Goal: Transaction & Acquisition: Purchase product/service

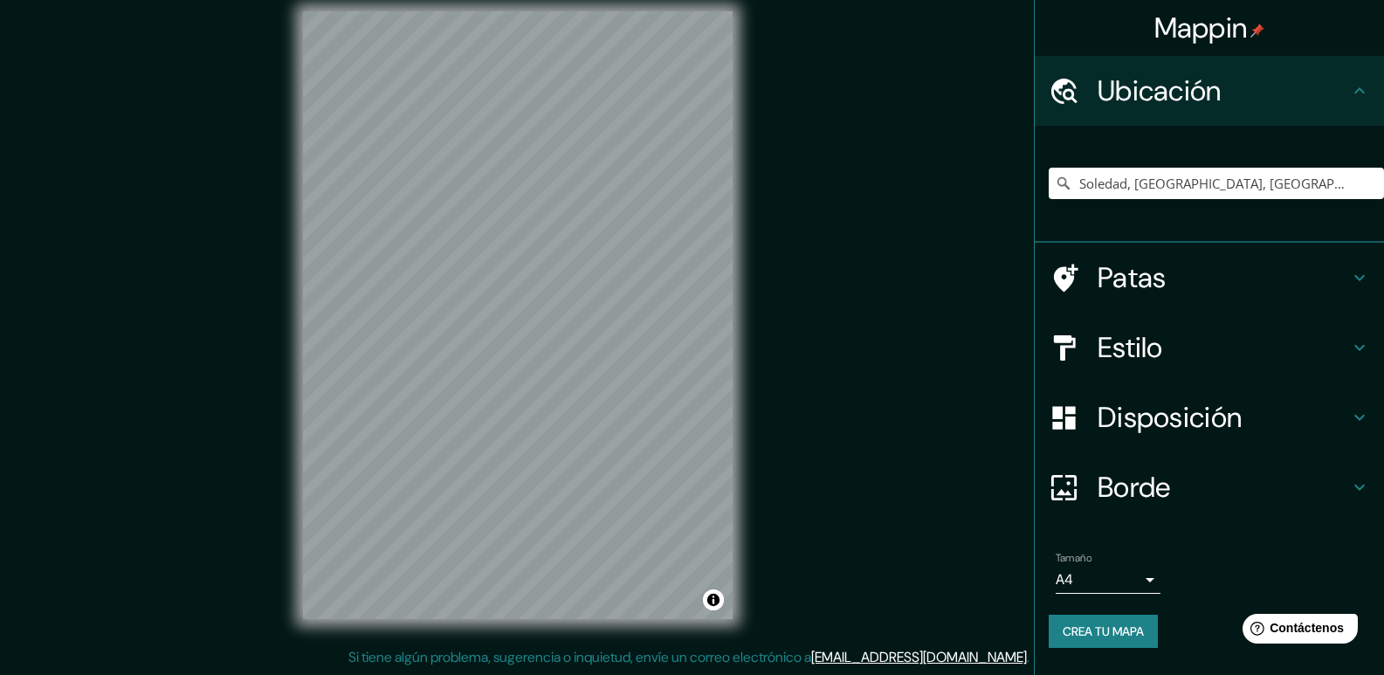
click at [1358, 293] on div "Patas" at bounding box center [1209, 278] width 349 height 70
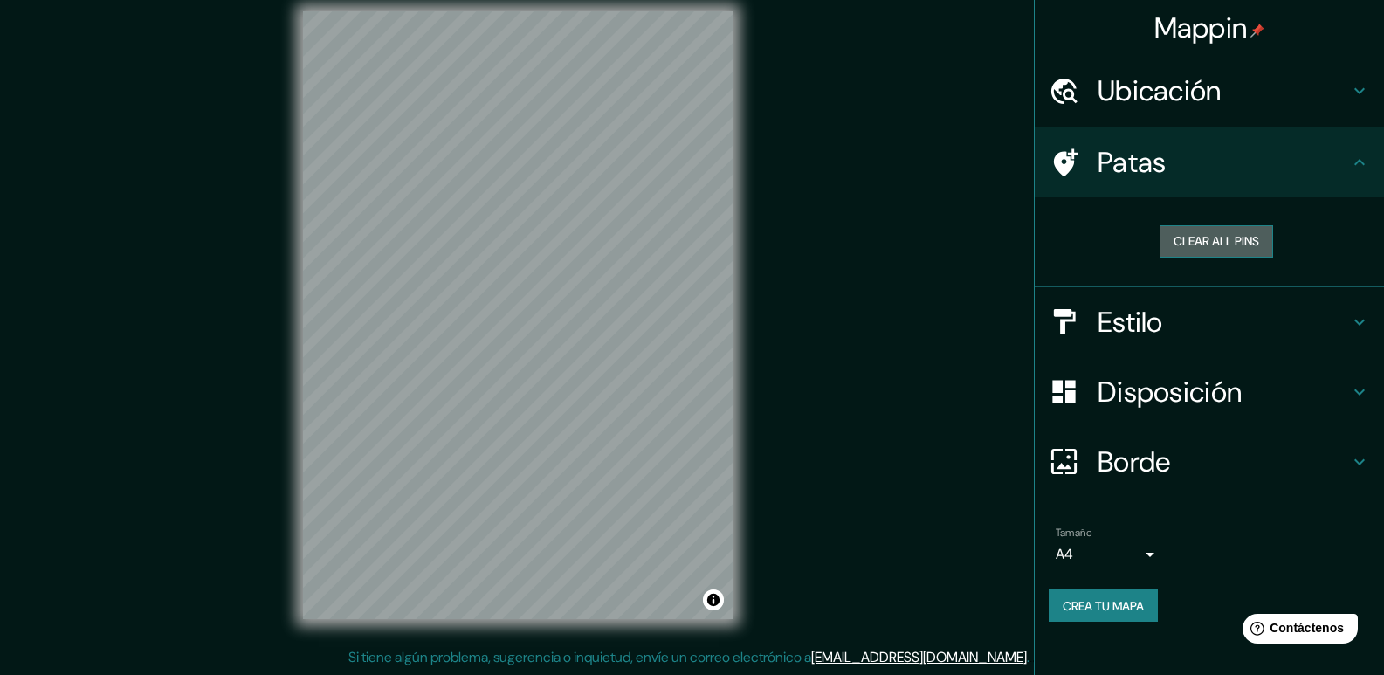
click at [1241, 236] on button "Clear all pins" at bounding box center [1215, 241] width 113 height 32
click at [1195, 244] on button "Clear all pins" at bounding box center [1215, 241] width 113 height 32
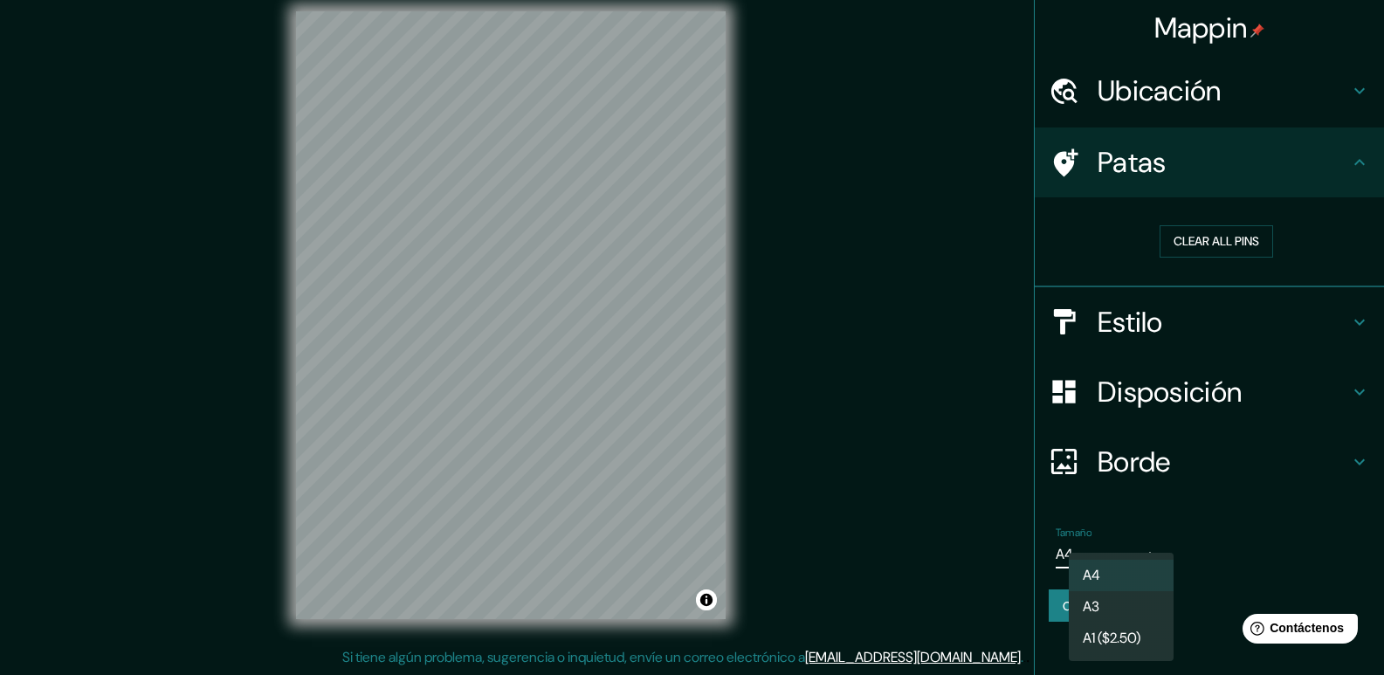
click at [1146, 555] on body "Mappin Ubicación Soledad, [GEOGRAPHIC_DATA], [GEOGRAPHIC_DATA] Patas Clear all …" at bounding box center [692, 320] width 1384 height 675
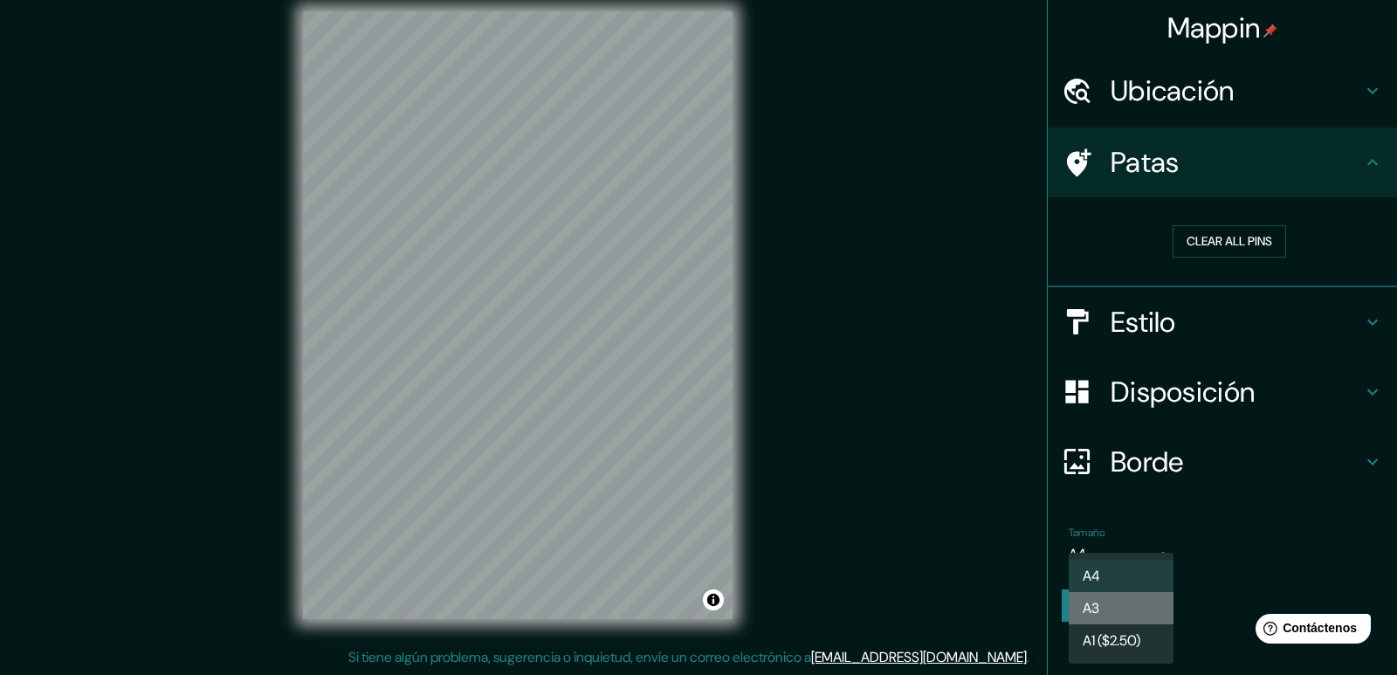
click at [1137, 604] on li "A3" at bounding box center [1121, 608] width 105 height 32
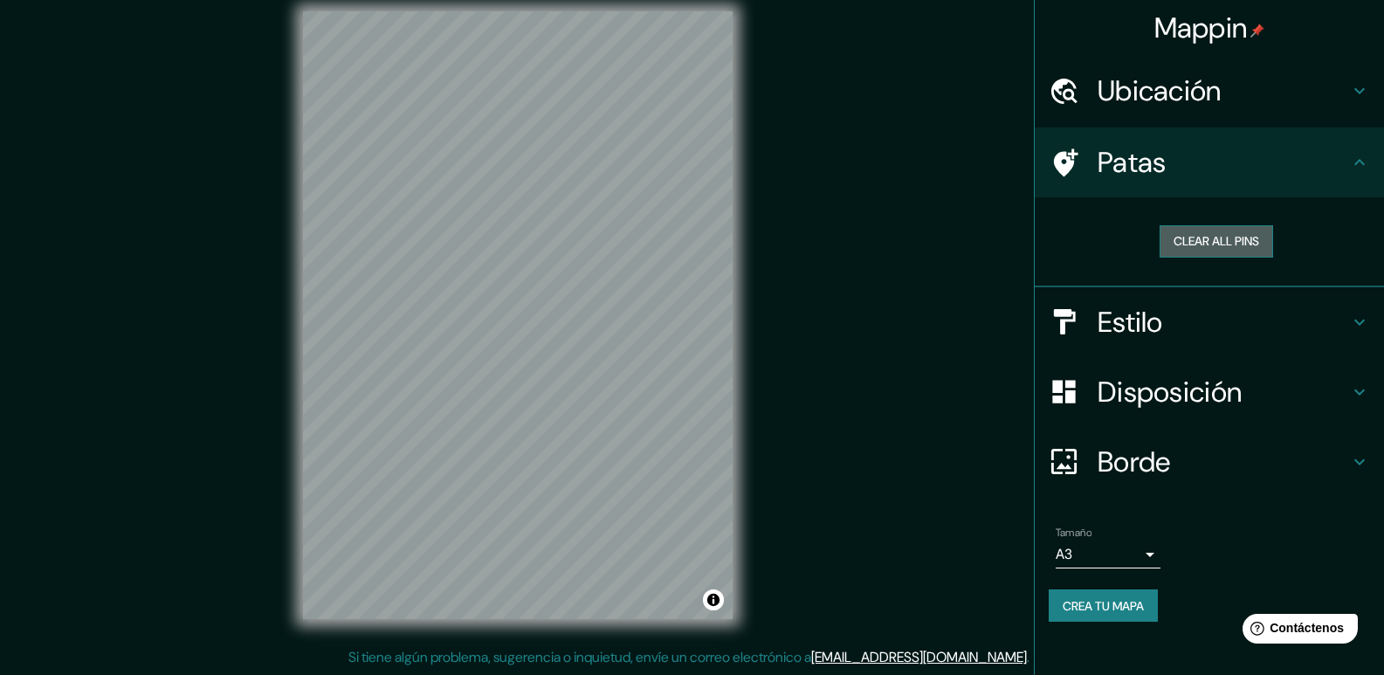
click at [1241, 245] on button "Clear all pins" at bounding box center [1215, 241] width 113 height 32
click at [1188, 247] on button "Clear all pins" at bounding box center [1215, 241] width 113 height 32
click at [476, 347] on div at bounding box center [477, 349] width 14 height 14
click at [619, 394] on div at bounding box center [623, 397] width 14 height 14
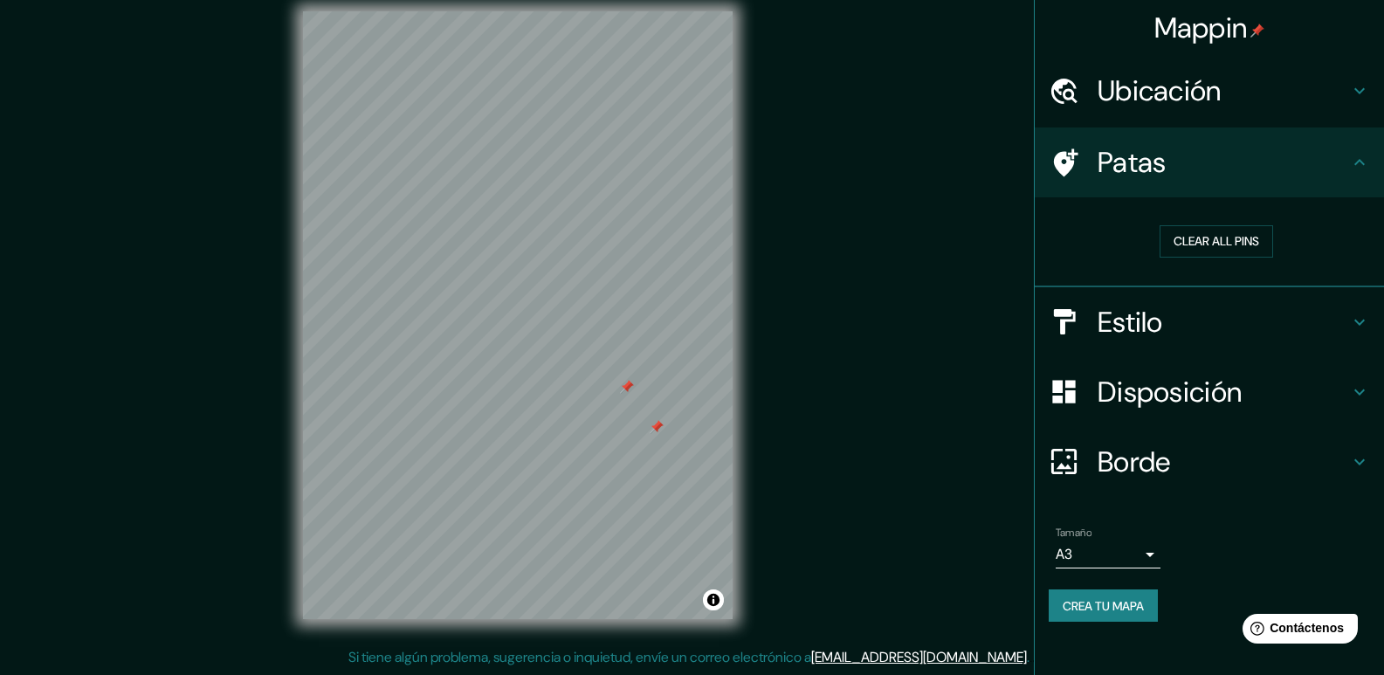
click at [624, 389] on div at bounding box center [627, 387] width 14 height 14
click at [655, 429] on div at bounding box center [657, 427] width 14 height 14
drag, startPoint x: 829, startPoint y: 411, endPoint x: 877, endPoint y: 465, distance: 72.4
drag, startPoint x: 877, startPoint y: 465, endPoint x: 803, endPoint y: 392, distance: 104.3
click at [803, 392] on div "Mappin Ubicación Soledad, [GEOGRAPHIC_DATA], [GEOGRAPHIC_DATA] Patas Clear all …" at bounding box center [692, 328] width 1384 height 691
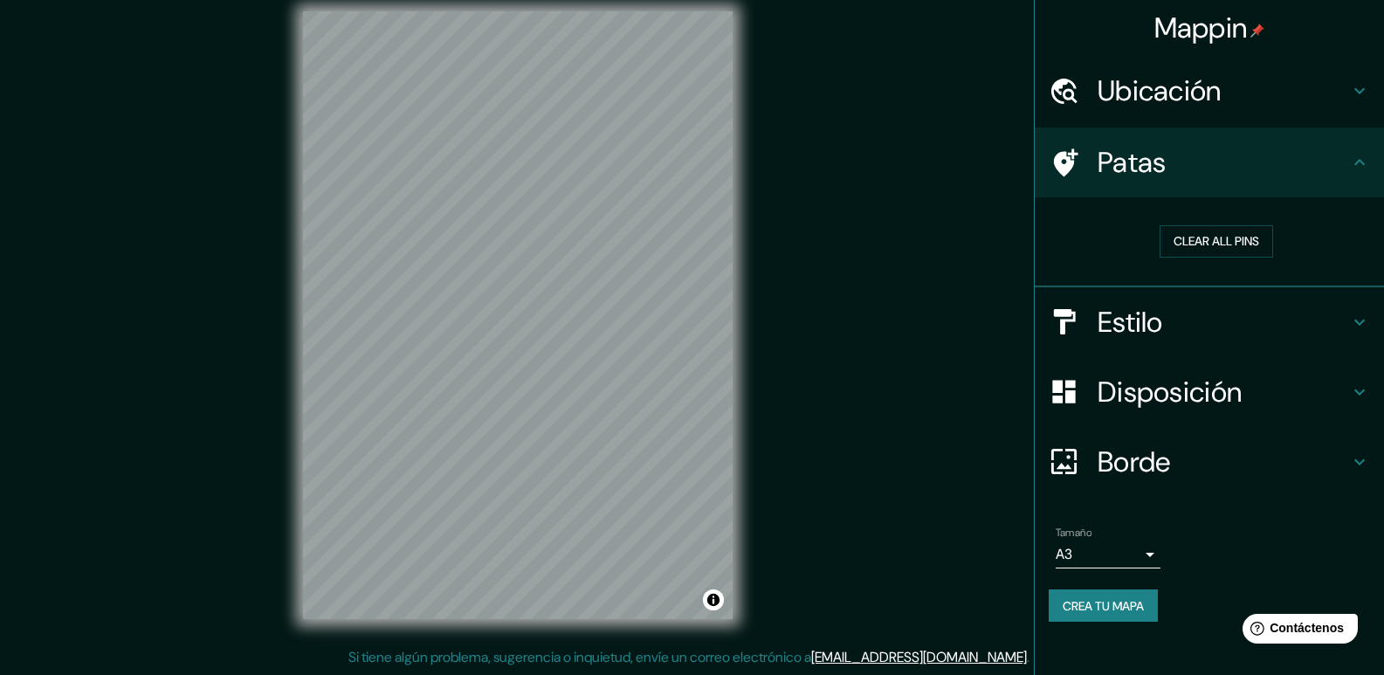
click at [871, 255] on div "Mappin Ubicación Soledad, [GEOGRAPHIC_DATA], [GEOGRAPHIC_DATA] Patas Clear all …" at bounding box center [692, 328] width 1384 height 691
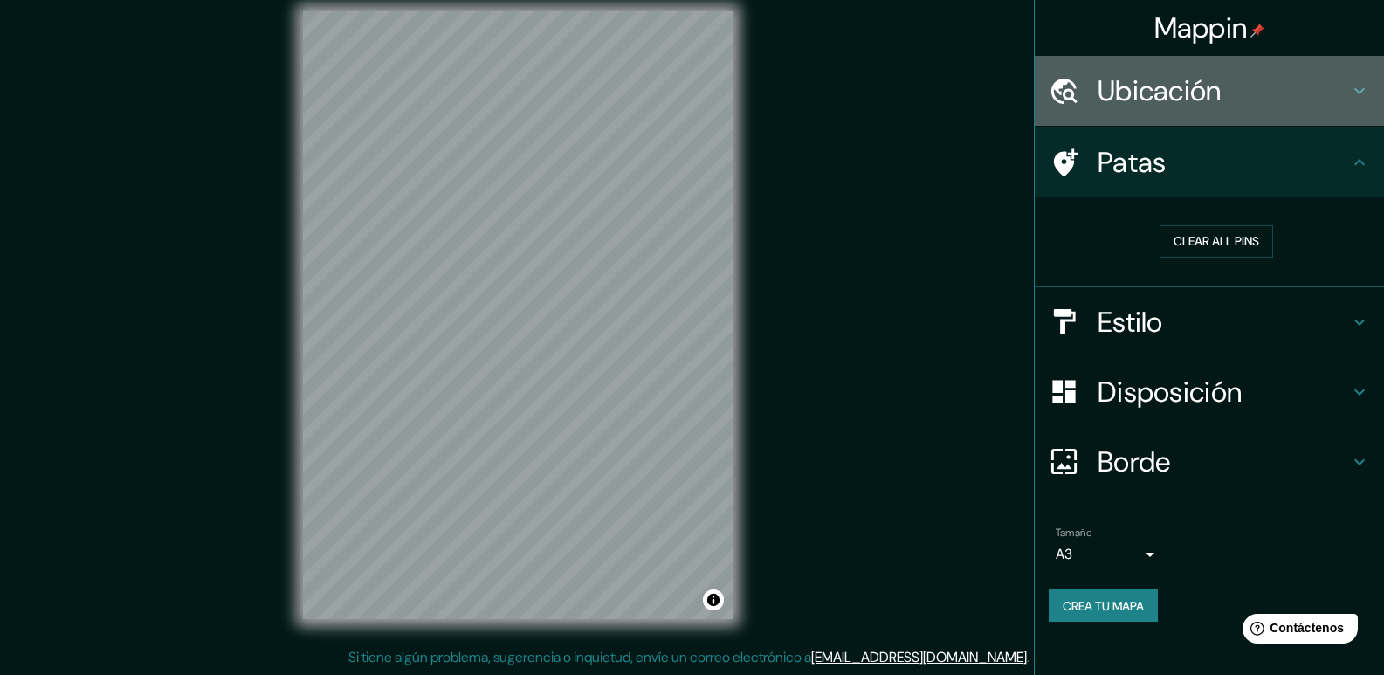
click at [1290, 90] on h4 "Ubicación" at bounding box center [1222, 90] width 251 height 35
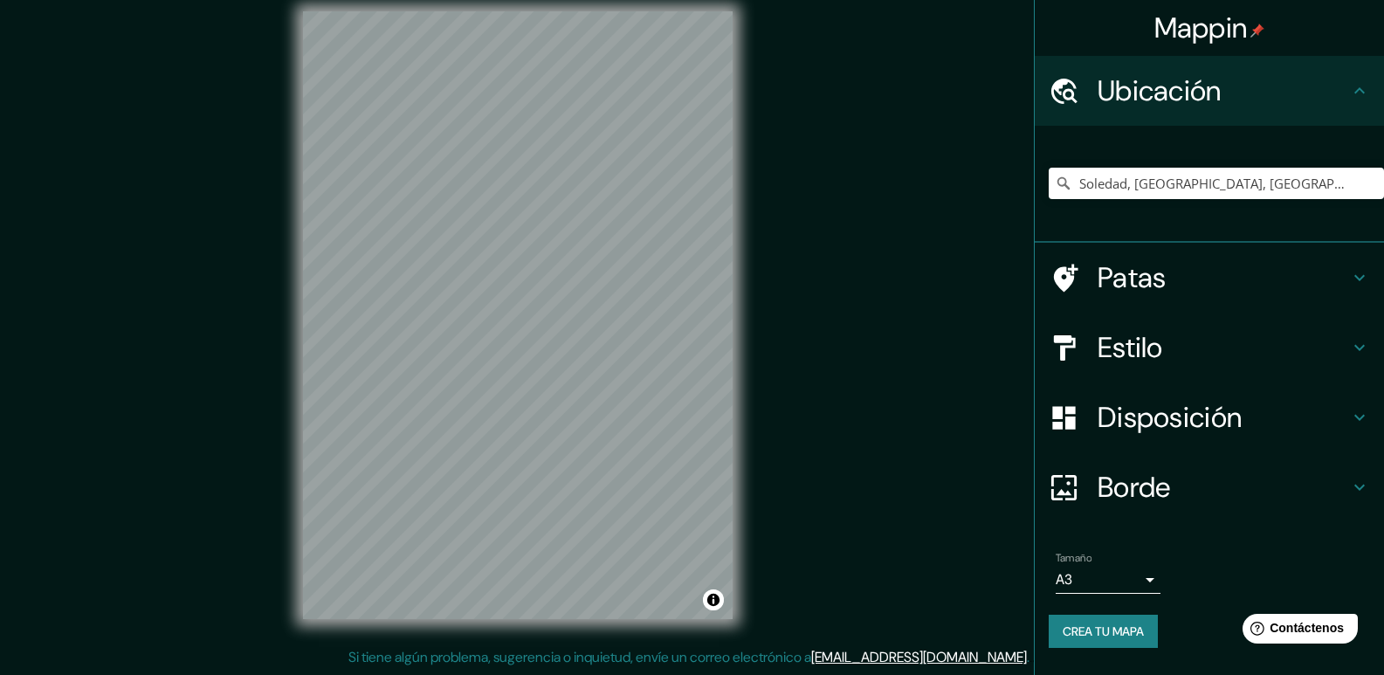
click at [1335, 352] on h4 "Estilo" at bounding box center [1222, 347] width 251 height 35
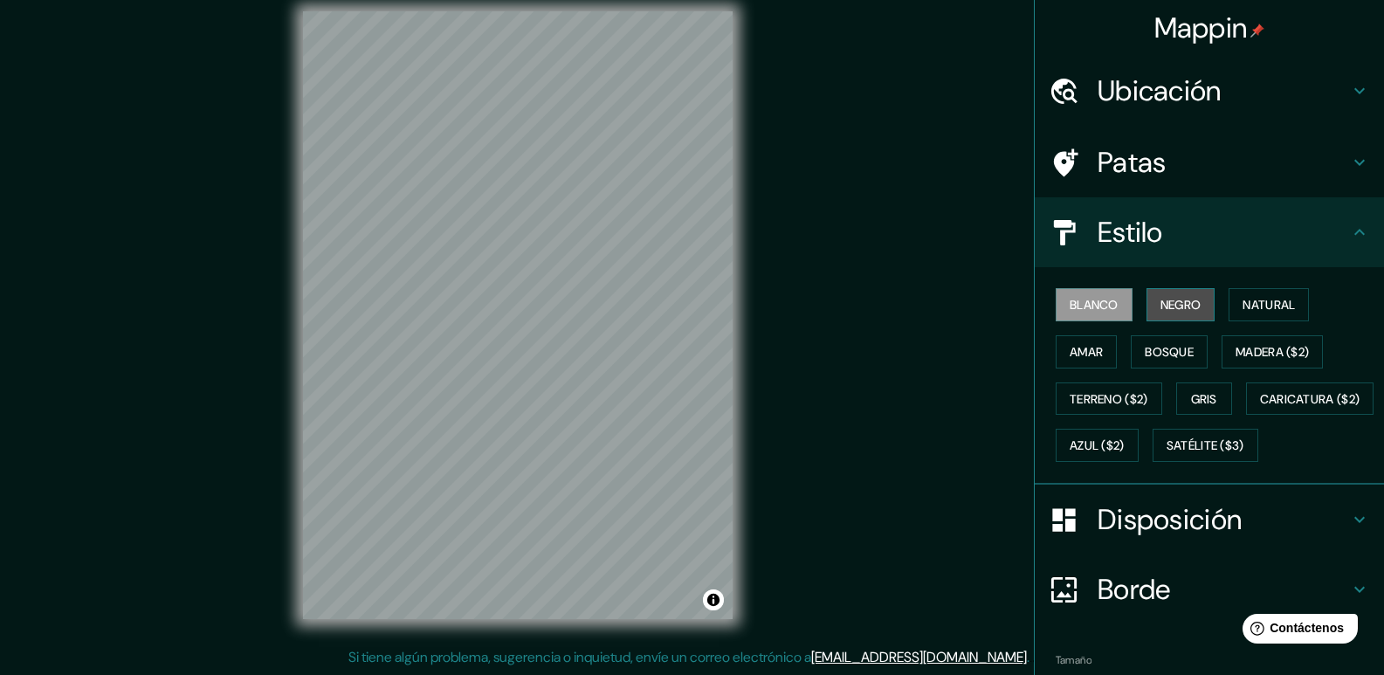
click at [1165, 313] on font "Negro" at bounding box center [1180, 305] width 41 height 16
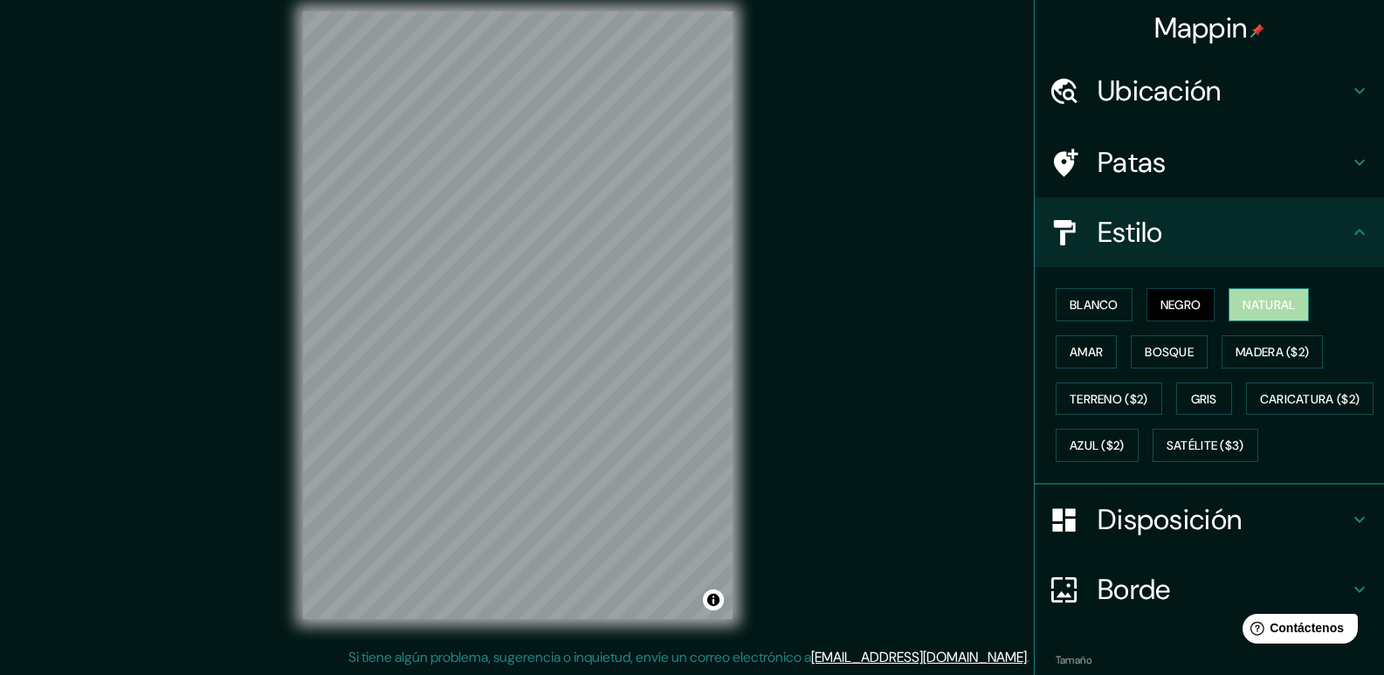
click at [1237, 288] on button "Natural" at bounding box center [1268, 304] width 80 height 33
click at [767, 363] on div "Mappin Ubicación Soledad, [GEOGRAPHIC_DATA], [GEOGRAPHIC_DATA] Patas Estilo Bla…" at bounding box center [692, 328] width 1384 height 691
click at [1246, 416] on button "Caricatura ($2)" at bounding box center [1310, 398] width 128 height 33
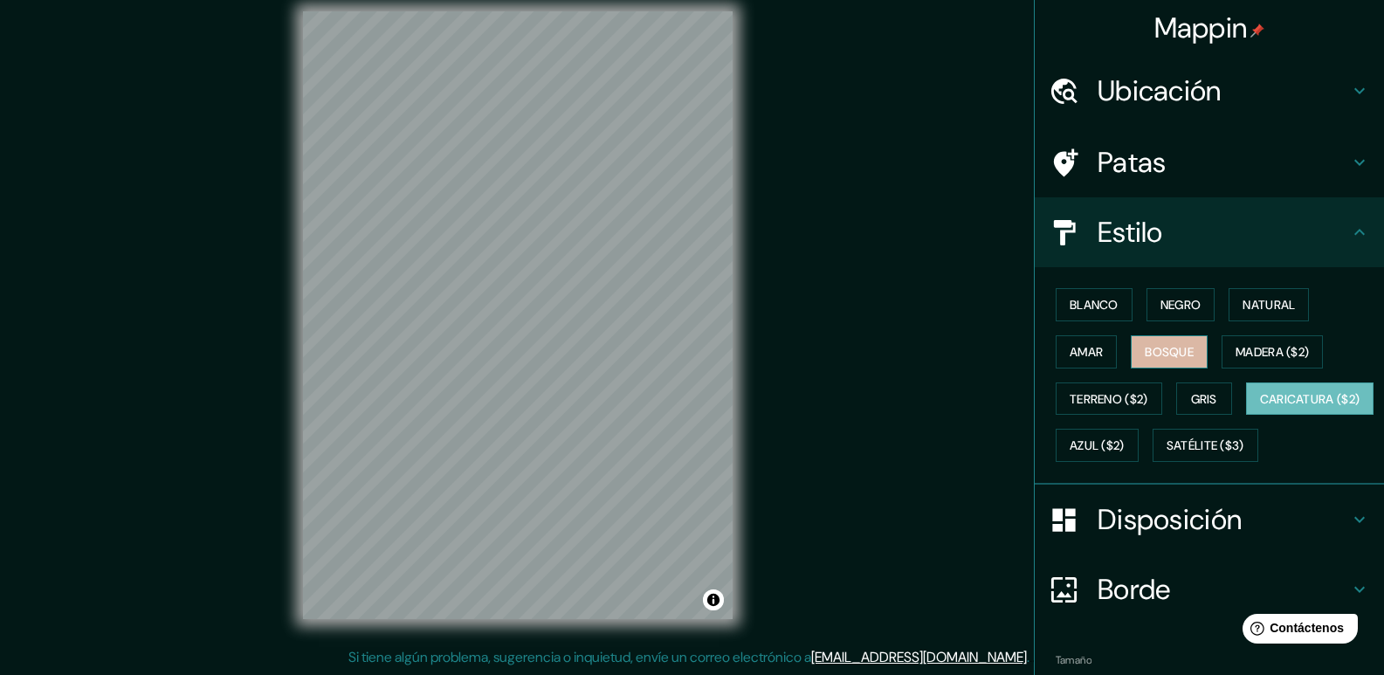
click at [1188, 352] on button "Bosque" at bounding box center [1169, 351] width 77 height 33
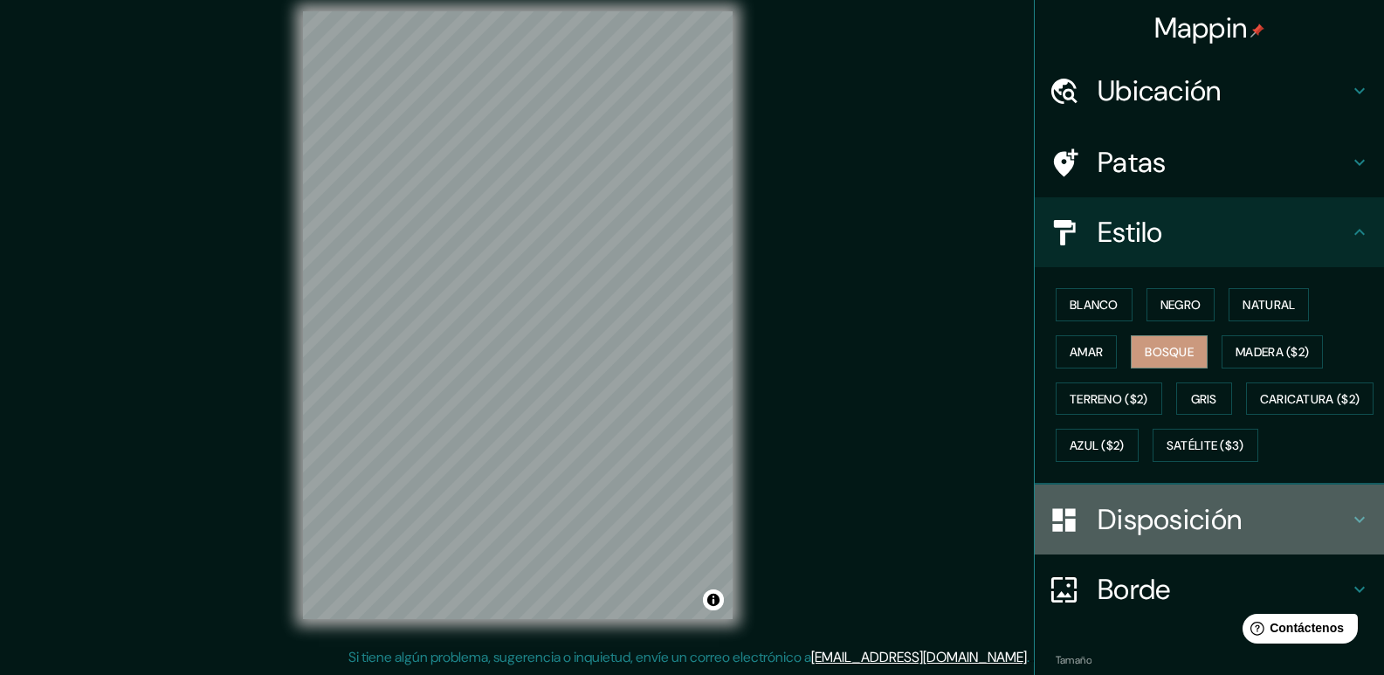
click at [1357, 554] on div "Disposición" at bounding box center [1209, 520] width 349 height 70
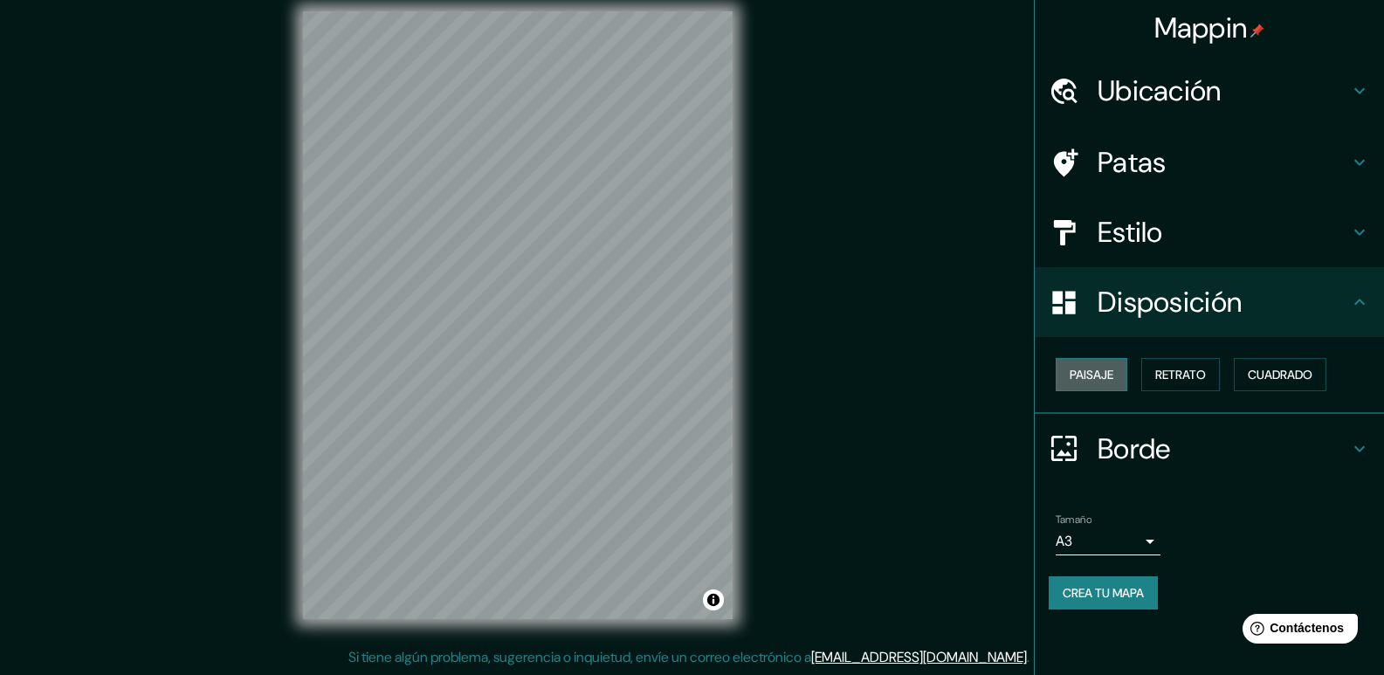
click at [1117, 379] on button "Paisaje" at bounding box center [1092, 374] width 72 height 33
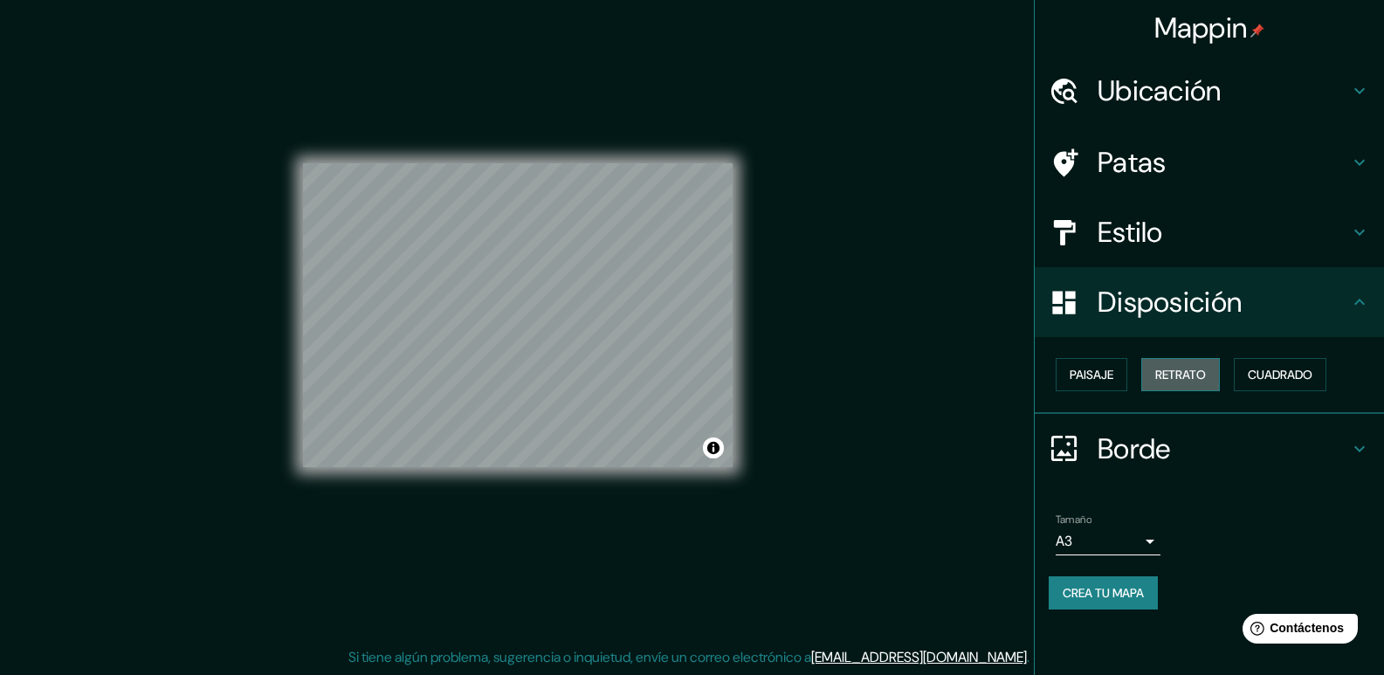
click at [1159, 369] on font "Retrato" at bounding box center [1180, 375] width 51 height 16
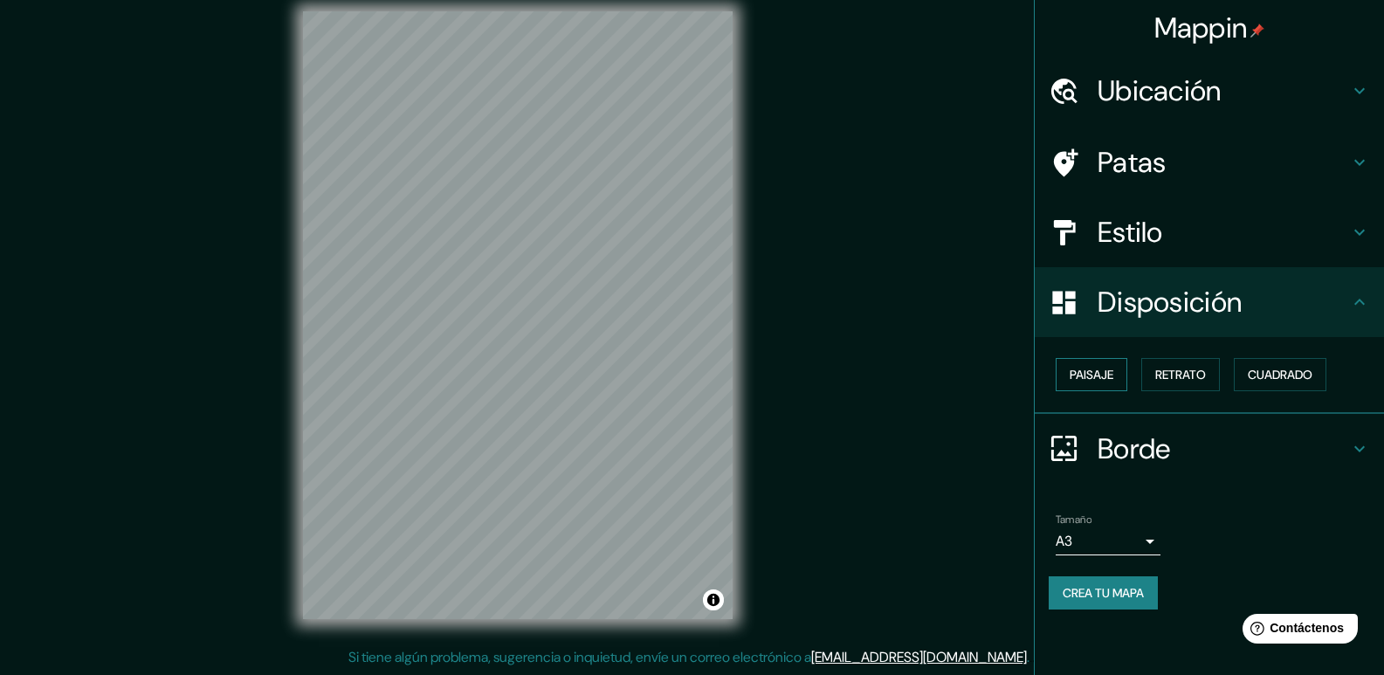
click at [1088, 375] on font "Paisaje" at bounding box center [1091, 375] width 44 height 16
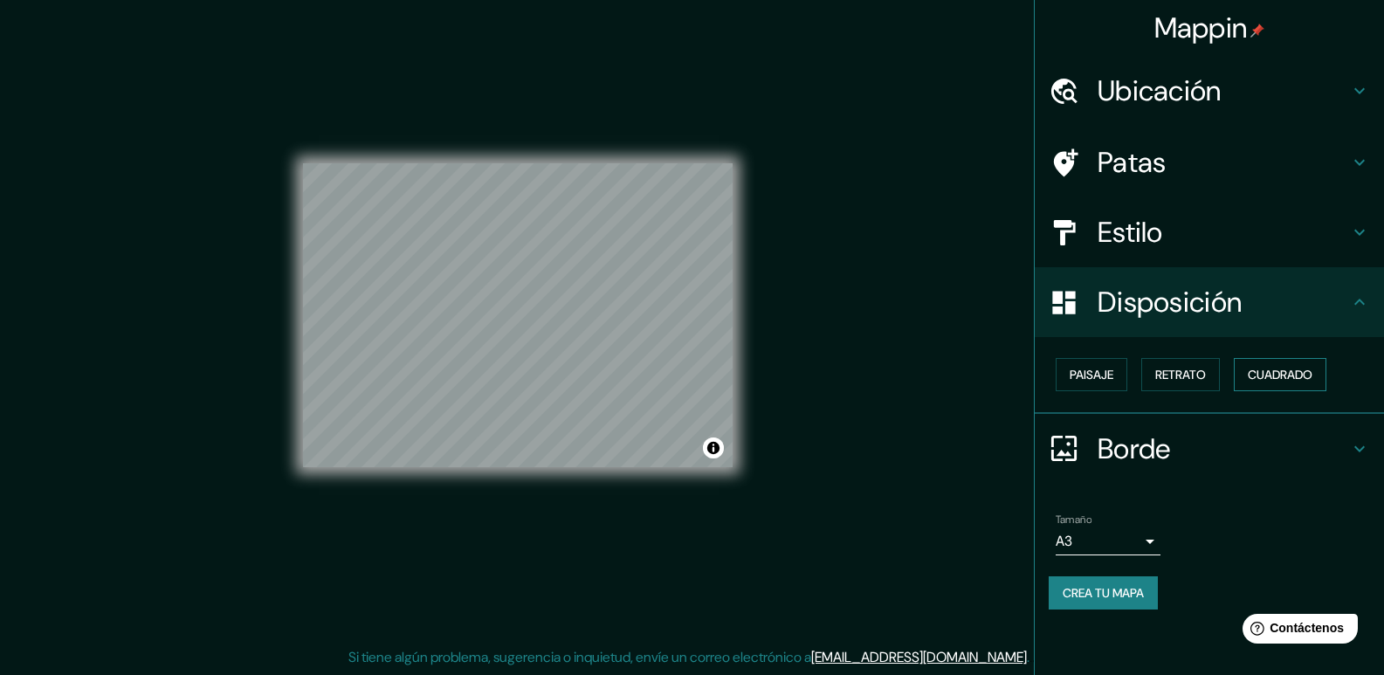
click at [1258, 371] on font "Cuadrado" at bounding box center [1280, 375] width 65 height 16
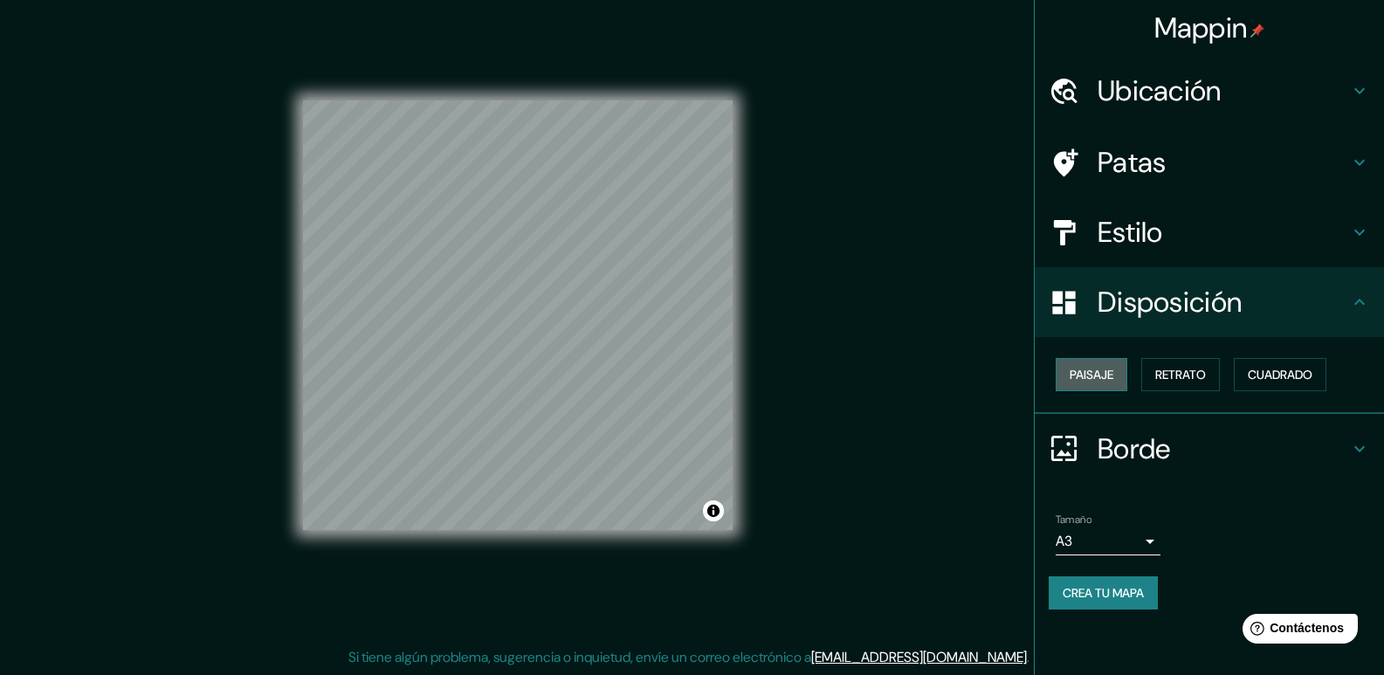
click at [1113, 379] on font "Paisaje" at bounding box center [1091, 375] width 44 height 16
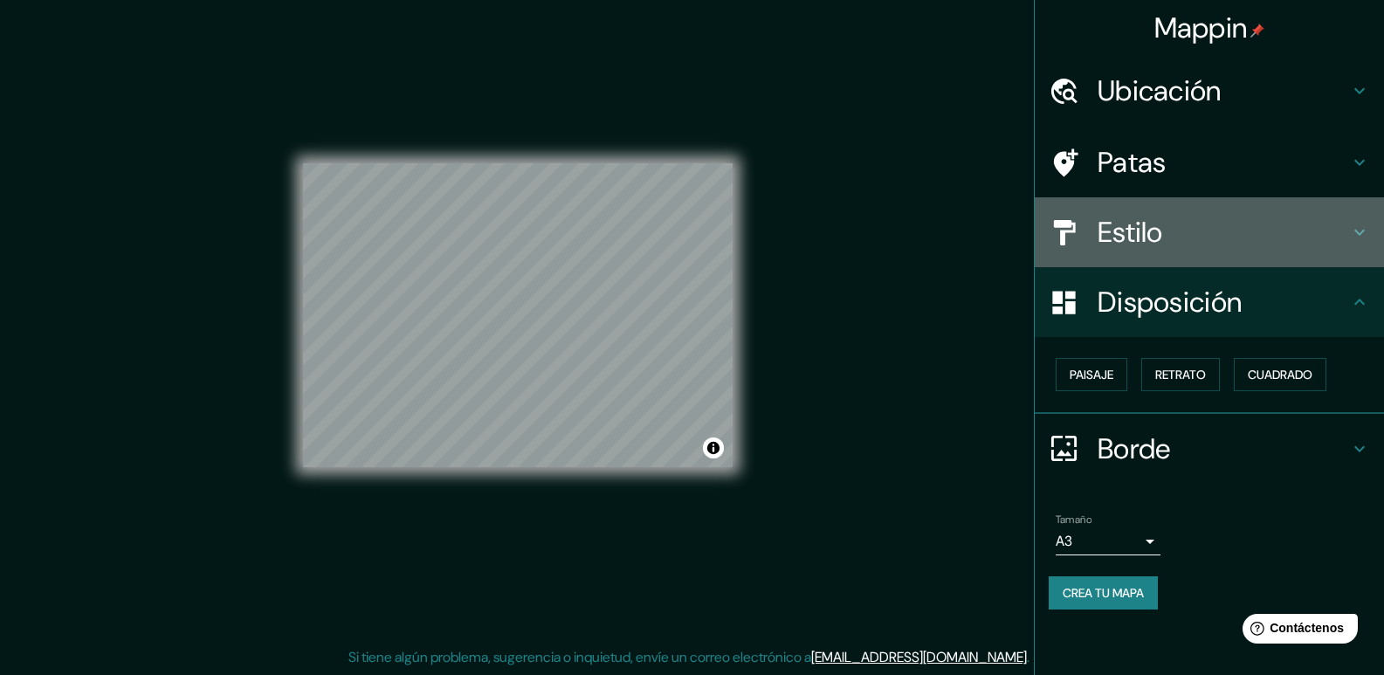
click at [1168, 240] on h4 "Estilo" at bounding box center [1222, 232] width 251 height 35
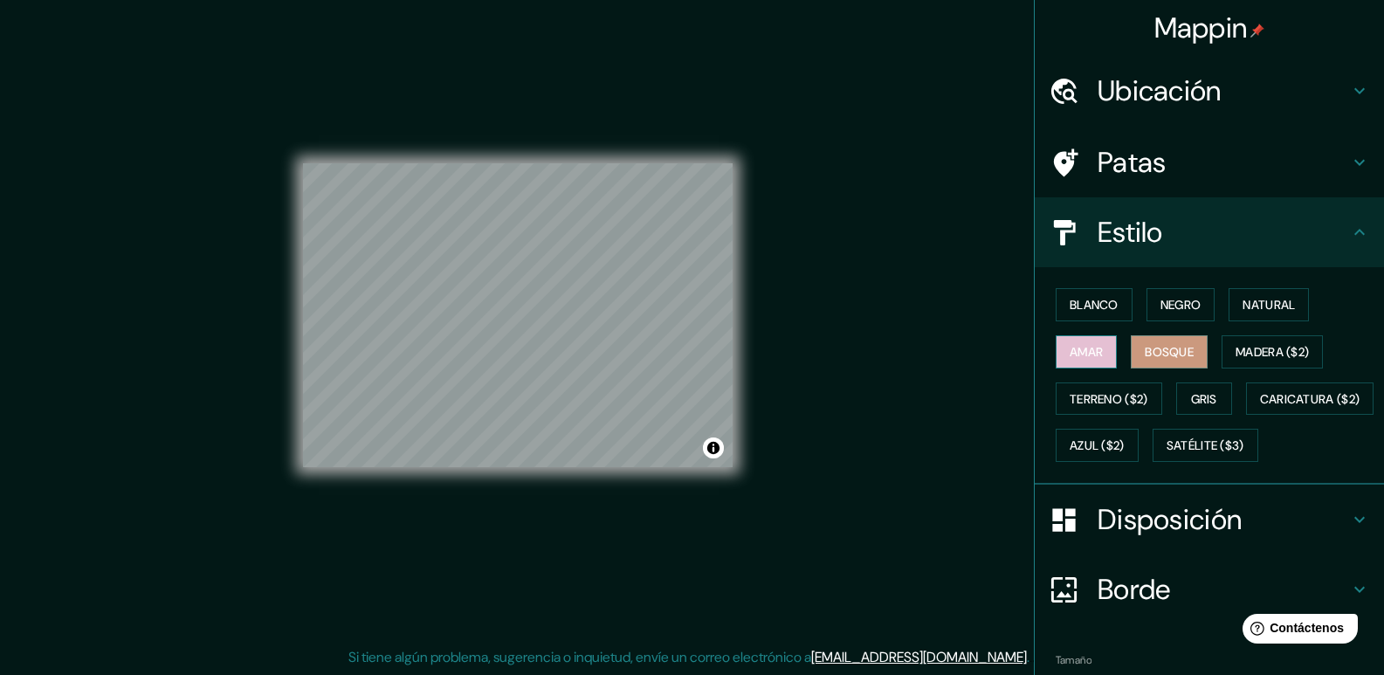
click at [1078, 344] on font "Amar" at bounding box center [1085, 352] width 33 height 16
click at [1201, 538] on font "Disposición" at bounding box center [1169, 519] width 144 height 37
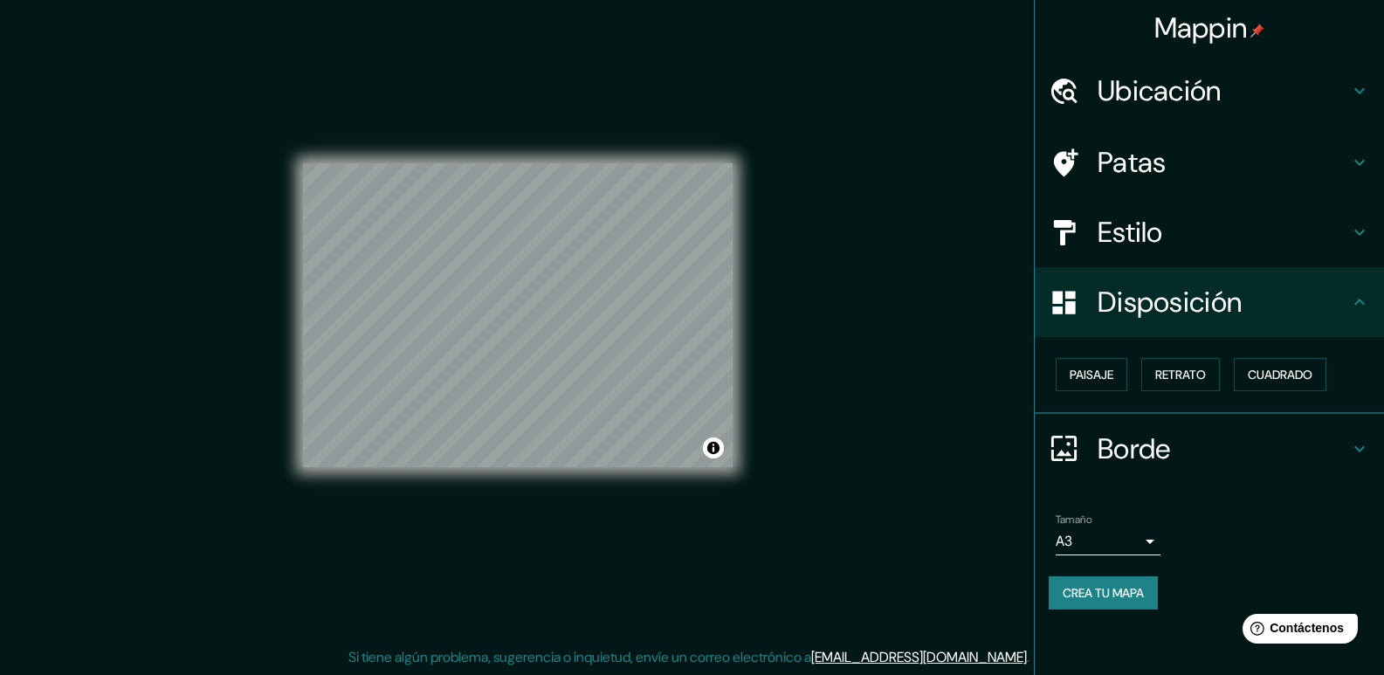
click at [1131, 383] on div "Paisaje Retrato Cuadrado" at bounding box center [1216, 374] width 335 height 47
click at [1104, 377] on font "Paisaje" at bounding box center [1091, 375] width 44 height 16
click at [1122, 377] on button "Paisaje" at bounding box center [1092, 374] width 72 height 33
click at [1281, 367] on font "Cuadrado" at bounding box center [1280, 375] width 65 height 16
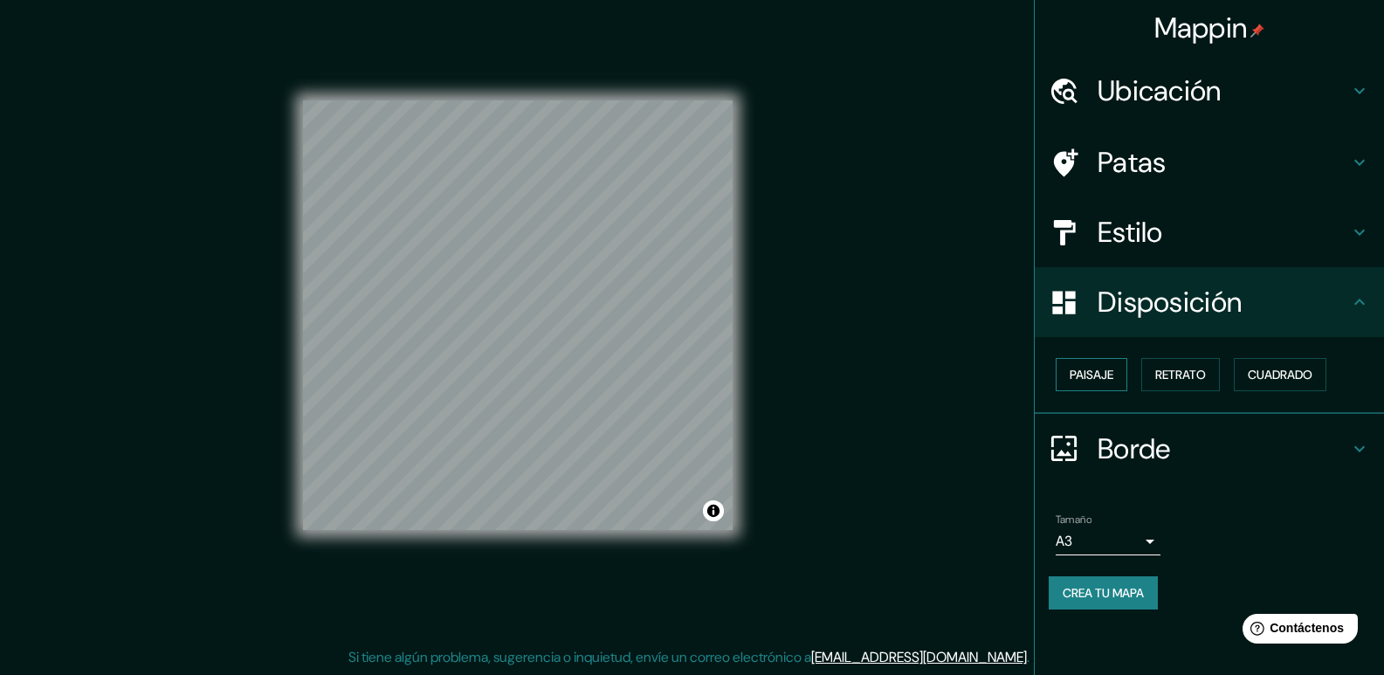
click at [1097, 373] on font "Paisaje" at bounding box center [1091, 375] width 44 height 16
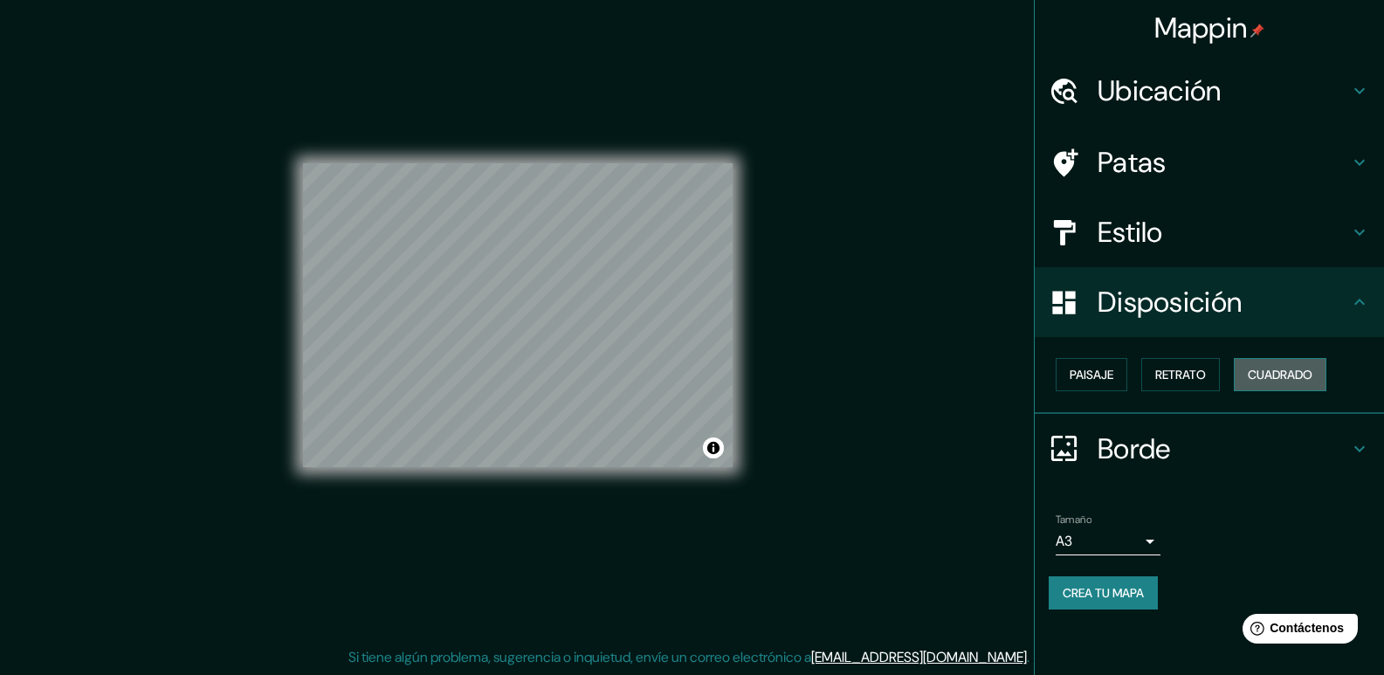
click at [1283, 374] on font "Cuadrado" at bounding box center [1280, 375] width 65 height 16
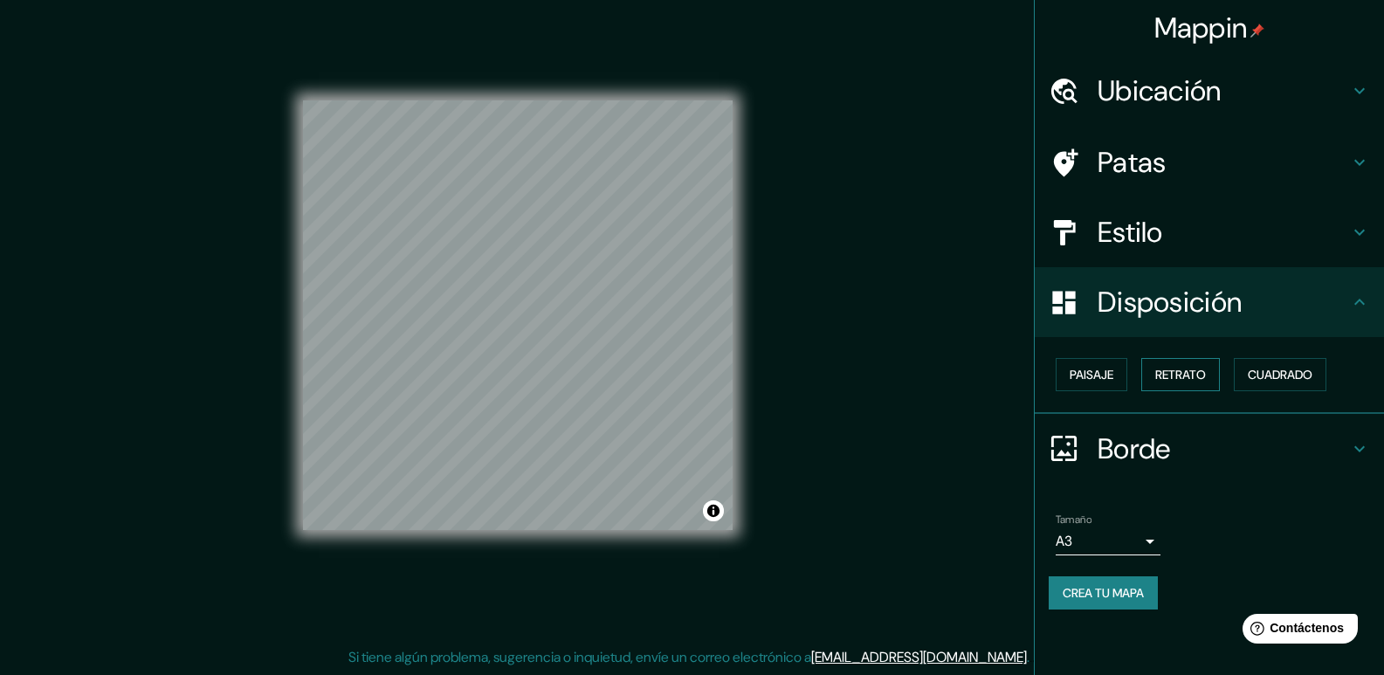
click at [1183, 381] on font "Retrato" at bounding box center [1180, 375] width 51 height 16
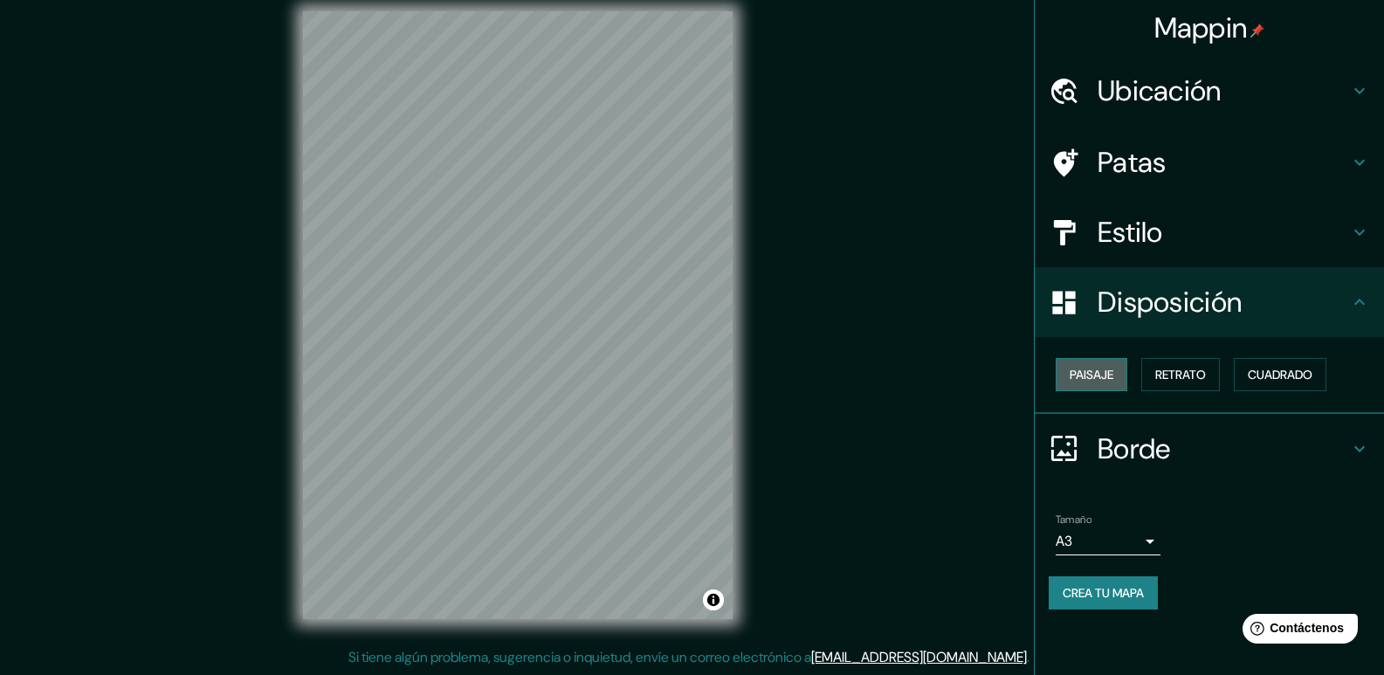
click at [1096, 376] on font "Paisaje" at bounding box center [1091, 375] width 44 height 16
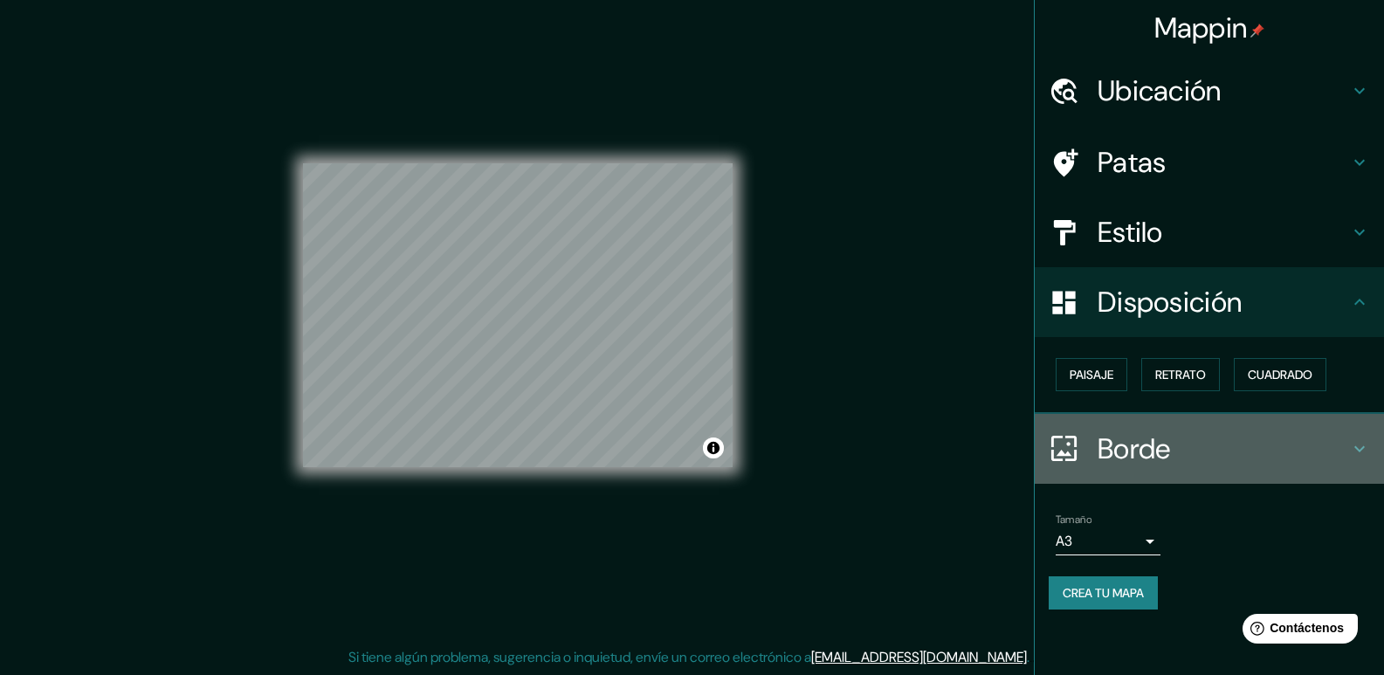
click at [1134, 459] on font "Borde" at bounding box center [1133, 448] width 73 height 37
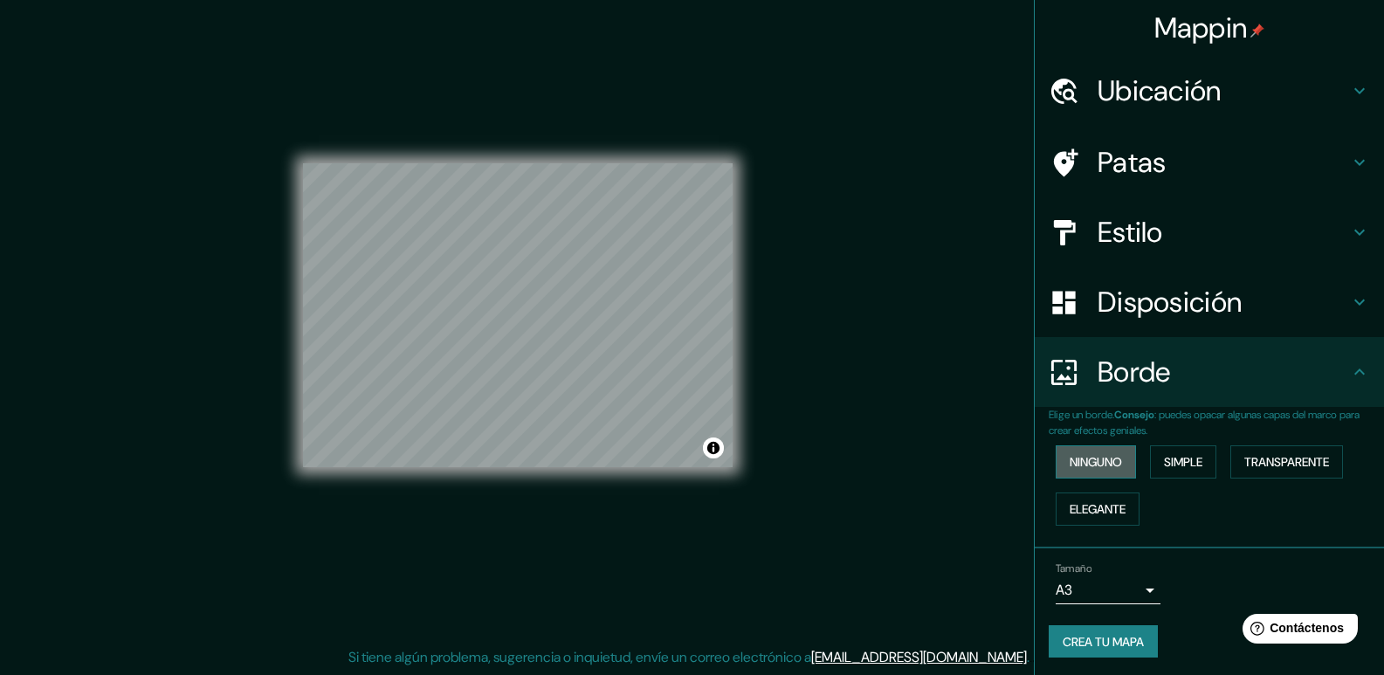
click at [1094, 458] on font "Ninguno" at bounding box center [1095, 462] width 52 height 16
click at [1170, 463] on font "Simple" at bounding box center [1183, 462] width 38 height 16
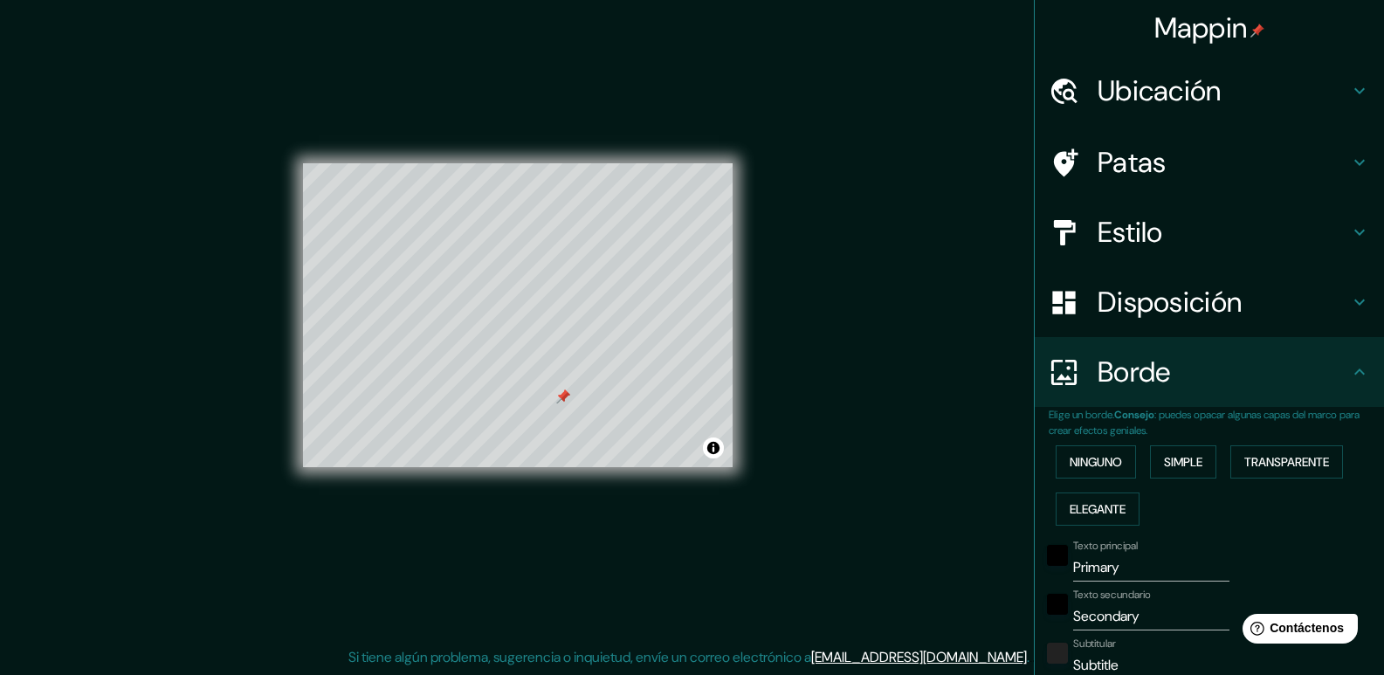
click at [566, 402] on div at bounding box center [563, 396] width 14 height 14
click at [564, 395] on div at bounding box center [563, 396] width 14 height 14
click at [572, 388] on div at bounding box center [572, 388] width 14 height 14
click at [1104, 521] on button "Elegante" at bounding box center [1098, 508] width 84 height 33
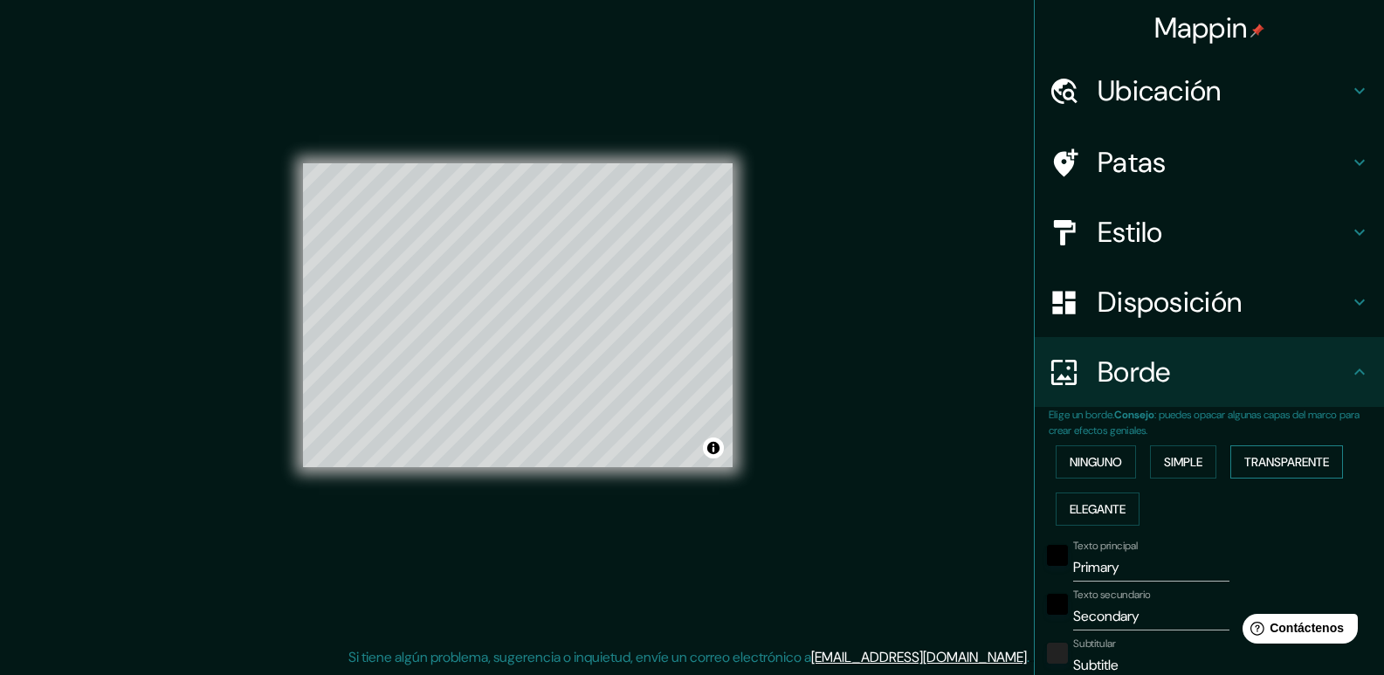
click at [1264, 454] on font "Transparente" at bounding box center [1286, 462] width 85 height 16
click at [1179, 466] on font "Simple" at bounding box center [1183, 462] width 38 height 16
click at [1080, 471] on font "Ninguno" at bounding box center [1095, 461] width 52 height 23
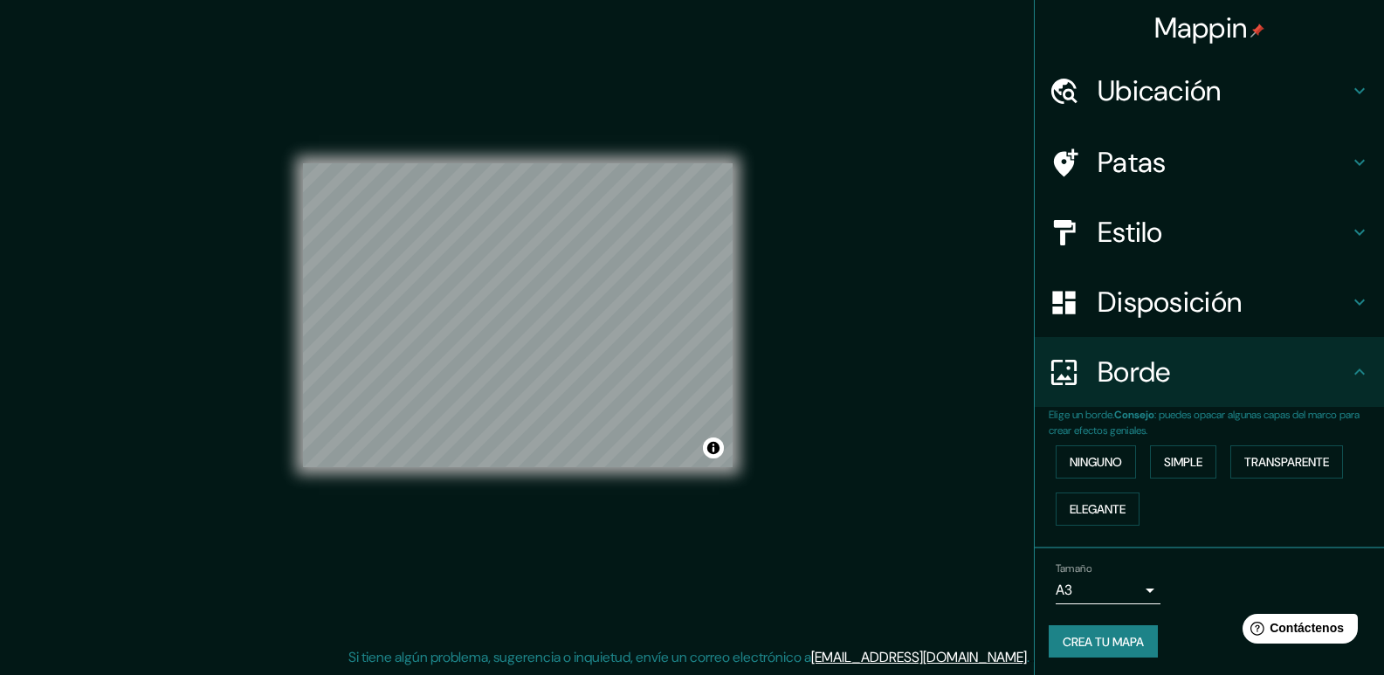
scroll to position [3, 0]
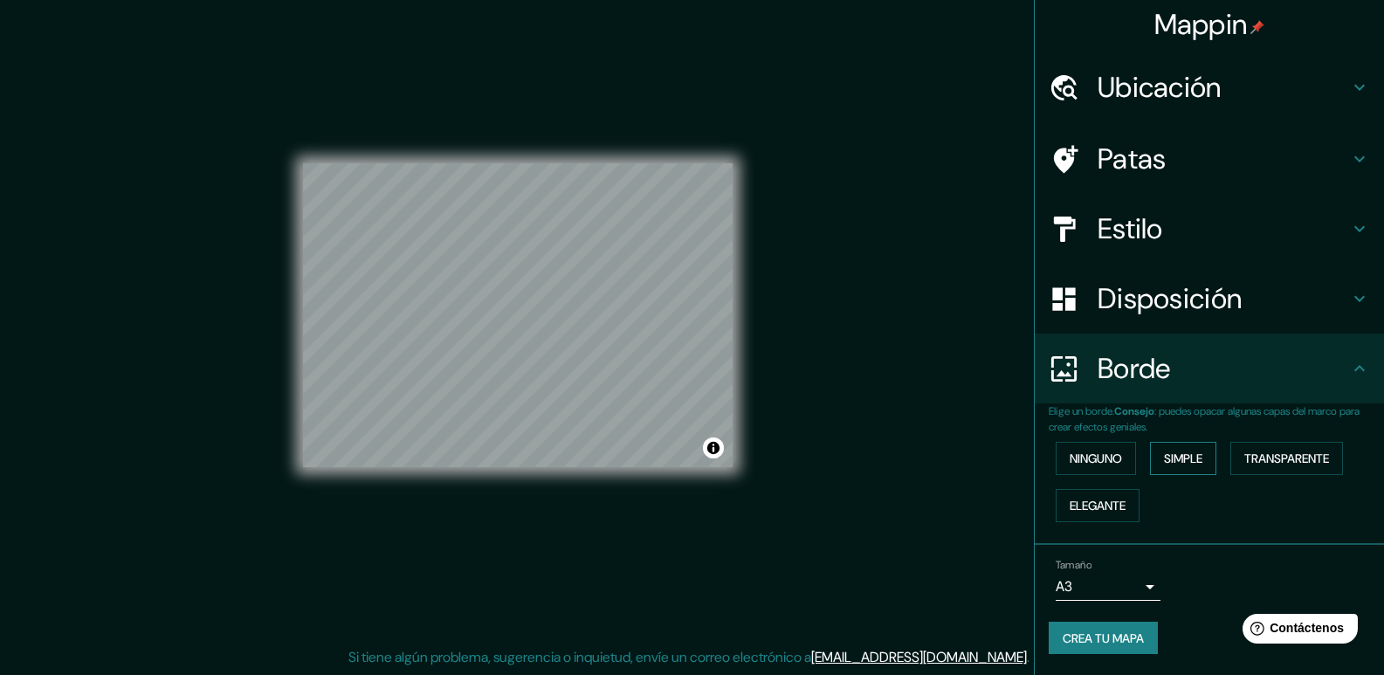
click at [1173, 462] on font "Simple" at bounding box center [1183, 458] width 38 height 16
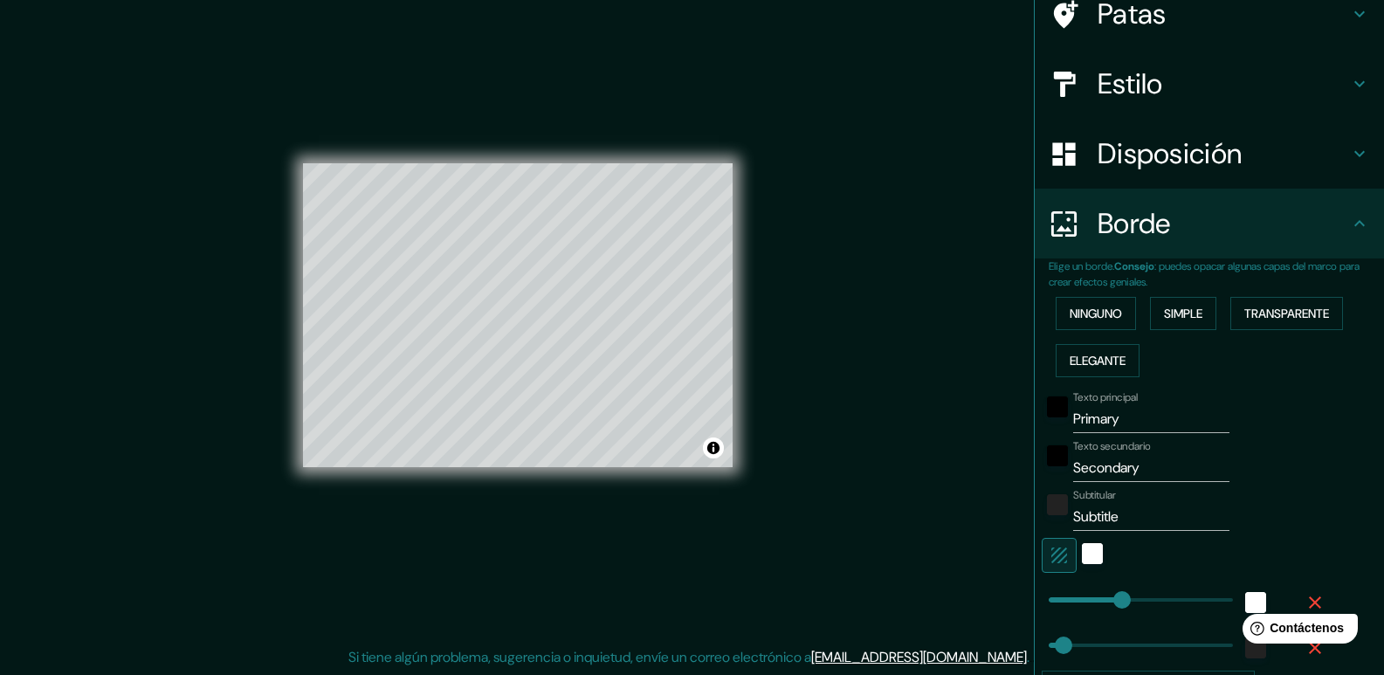
scroll to position [61, 0]
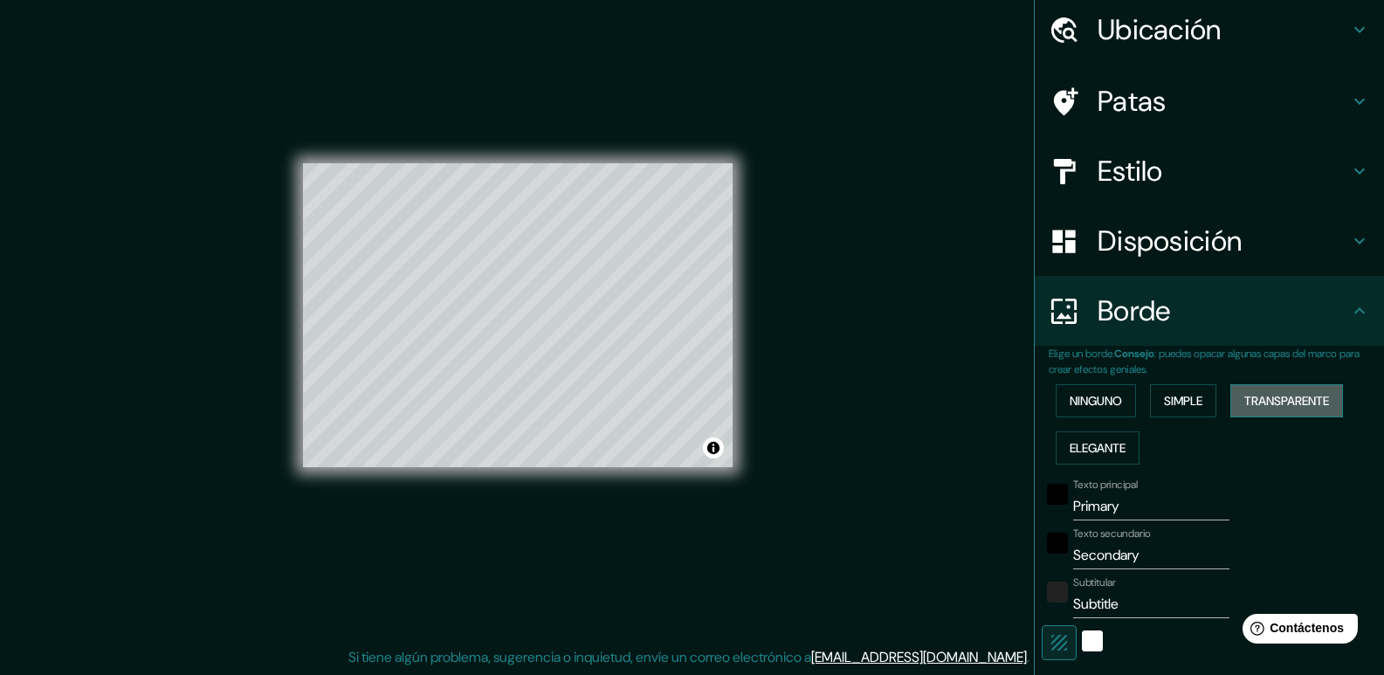
click at [1262, 409] on font "Transparente" at bounding box center [1286, 401] width 85 height 16
click at [1071, 458] on font "Elegante" at bounding box center [1097, 448] width 56 height 23
click at [1267, 395] on font "Transparente" at bounding box center [1286, 401] width 85 height 16
click at [1116, 395] on button "Ninguno" at bounding box center [1096, 400] width 80 height 33
